Goal: Check status: Check status

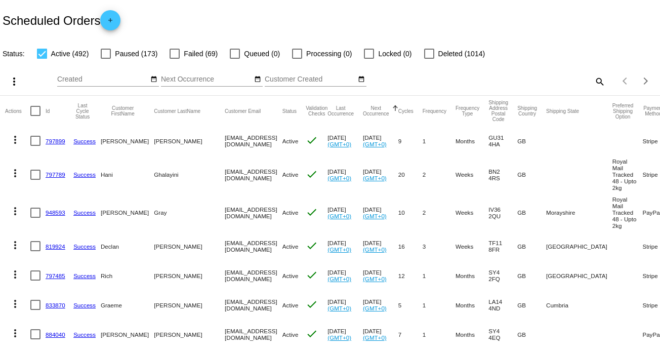
click at [594, 82] on mat-icon "search" at bounding box center [600, 81] width 12 height 16
click at [484, 76] on input "Search" at bounding box center [523, 79] width 165 height 8
paste input "[EMAIL_ADDRESS][DOMAIN_NAME]"
type input "[EMAIL_ADDRESS][DOMAIN_NAME]"
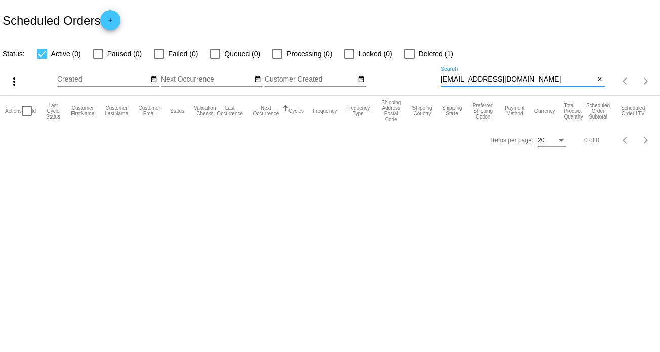
click at [430, 56] on span "Deleted (1)" at bounding box center [436, 54] width 35 height 12
click at [410, 59] on input "Deleted (1)" at bounding box center [409, 59] width 1 height 1
checkbox input "true"
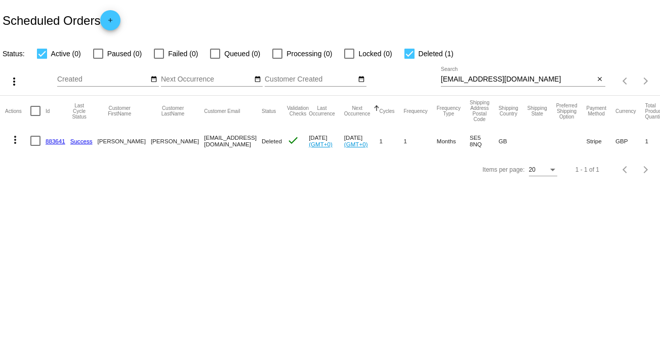
click at [536, 80] on input "[EMAIL_ADDRESS][DOMAIN_NAME]" at bounding box center [518, 79] width 154 height 8
drag, startPoint x: 549, startPoint y: 79, endPoint x: 367, endPoint y: 74, distance: 182.9
click at [367, 74] on div "more_vert Oct Jan Feb Mar [DATE]" at bounding box center [330, 78] width 660 height 36
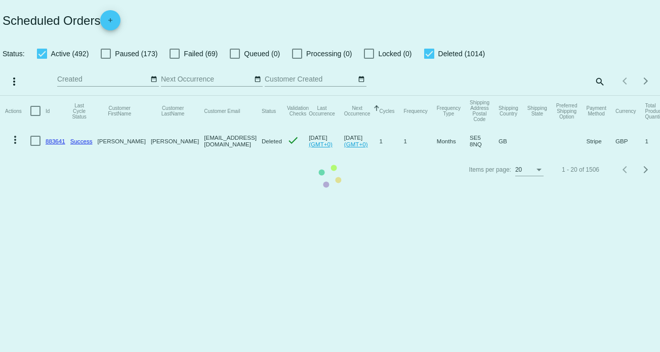
click at [589, 96] on mat-table "Actions Id Last Cycle Status Customer FirstName Customer LastName Customer Emai…" at bounding box center [330, 126] width 660 height 60
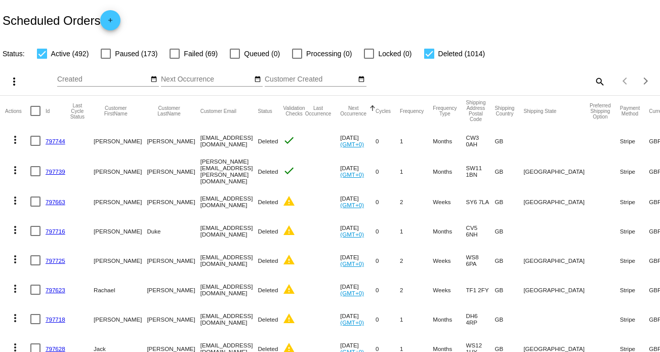
click at [594, 81] on mat-icon "search" at bounding box center [600, 81] width 12 height 16
click at [533, 81] on input "Search" at bounding box center [523, 79] width 165 height 8
paste input "883642"
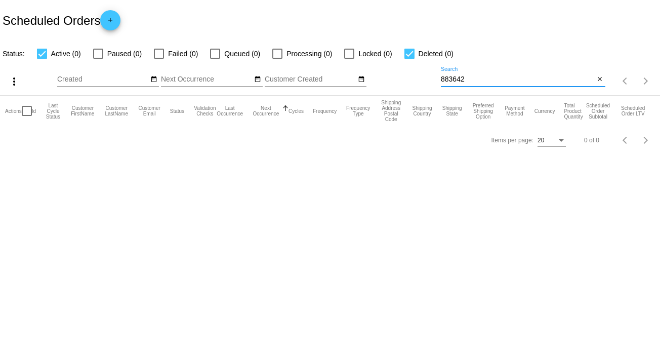
drag, startPoint x: 457, startPoint y: 78, endPoint x: 396, endPoint y: 78, distance: 61.3
click at [396, 78] on div "more_vert Oct Jan Feb Mar [DATE]" at bounding box center [330, 78] width 660 height 36
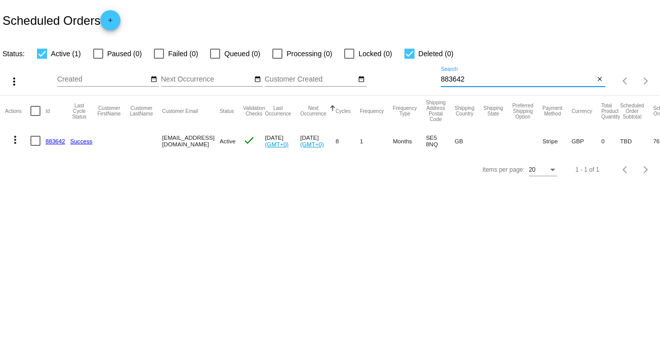
type input "883642"
click at [55, 141] on link "883642" at bounding box center [56, 141] width 20 height 7
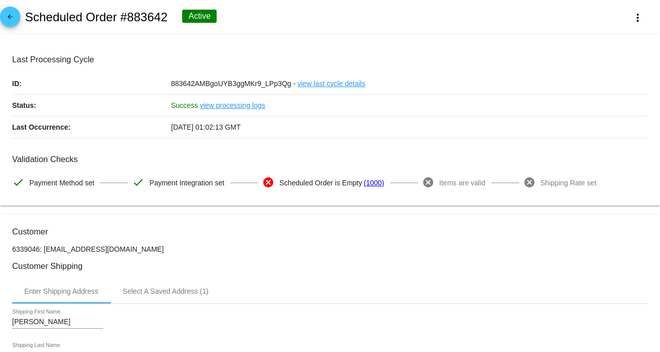
drag, startPoint x: 126, startPoint y: 254, endPoint x: 43, endPoint y: 249, distance: 83.2
click at [43, 249] on p "6339046: [EMAIL_ADDRESS][DOMAIN_NAME]" at bounding box center [330, 249] width 636 height 8
copy p "[EMAIL_ADDRESS][DOMAIN_NAME]"
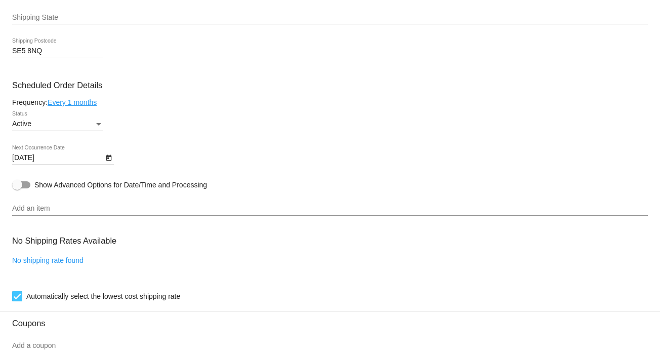
scroll to position [608, 0]
